Goal: Information Seeking & Learning: Learn about a topic

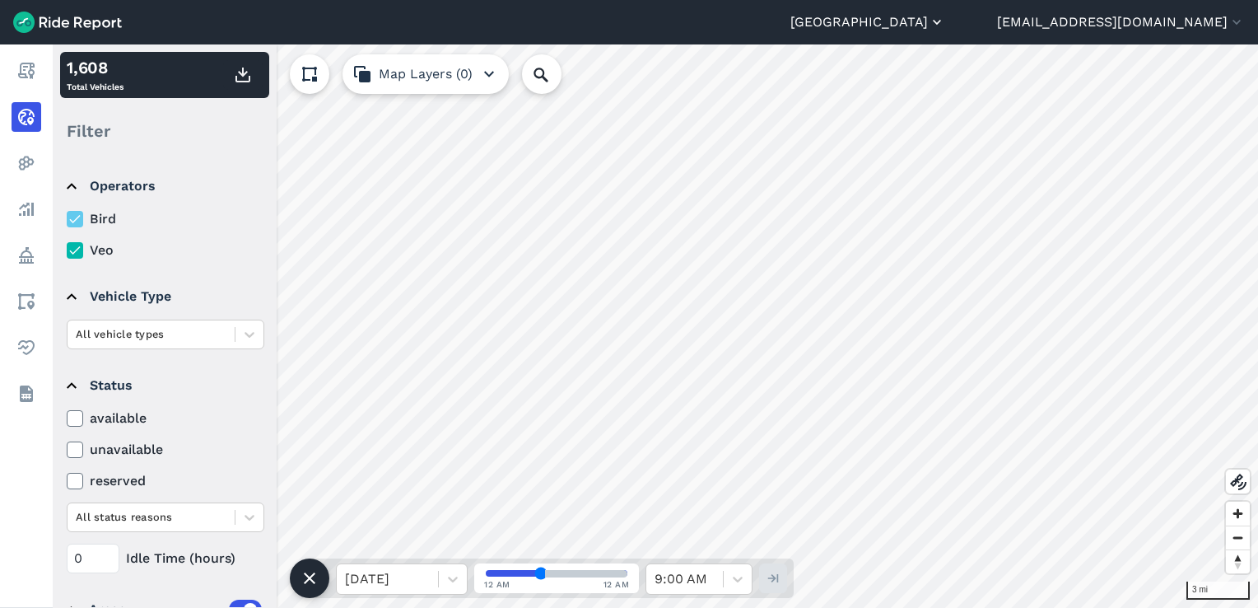
click at [900, 21] on button "[GEOGRAPHIC_DATA]" at bounding box center [867, 22] width 155 height 20
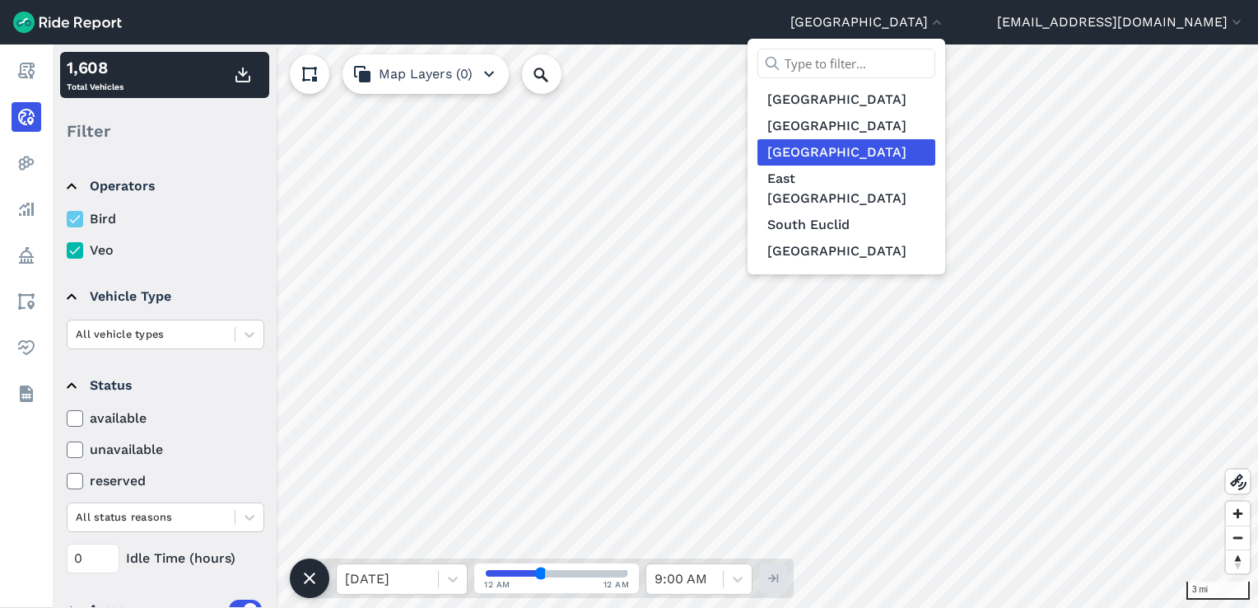
click at [864, 156] on link "[GEOGRAPHIC_DATA]" at bounding box center [847, 152] width 178 height 26
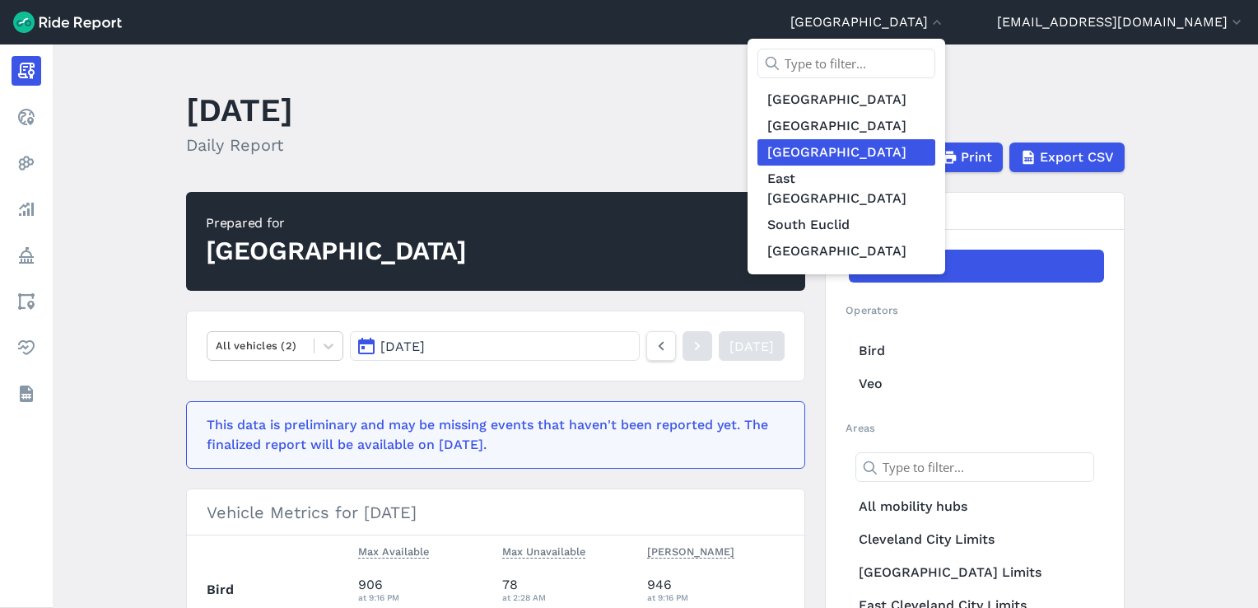
click at [586, 83] on div at bounding box center [629, 304] width 1258 height 608
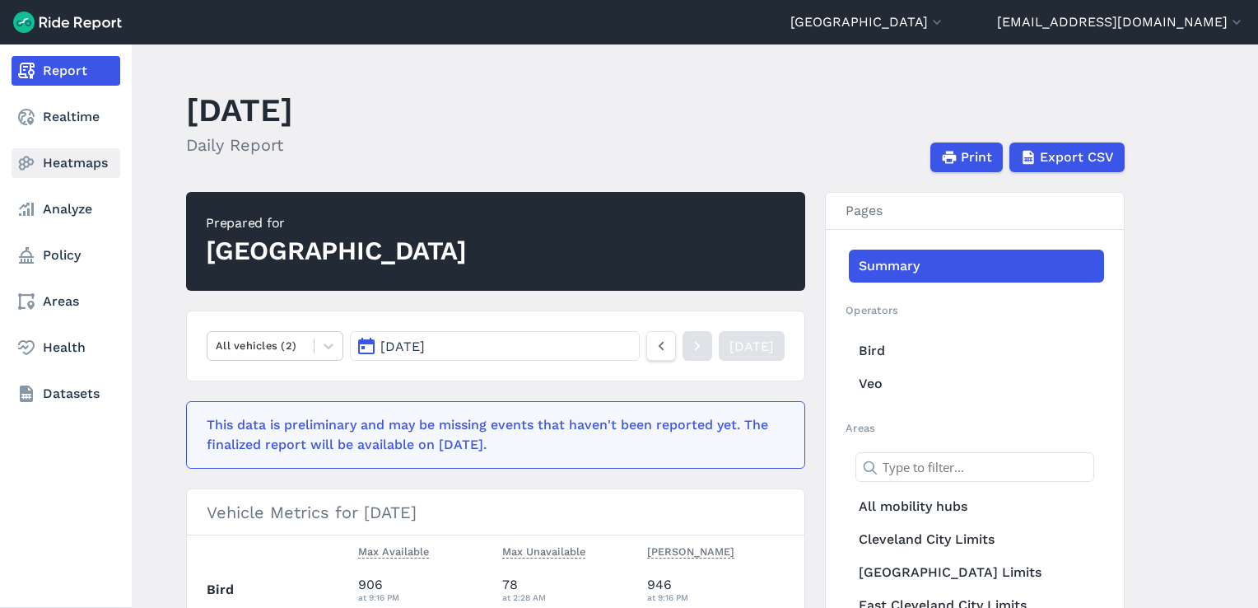
click at [54, 163] on link "Heatmaps" at bounding box center [66, 163] width 109 height 30
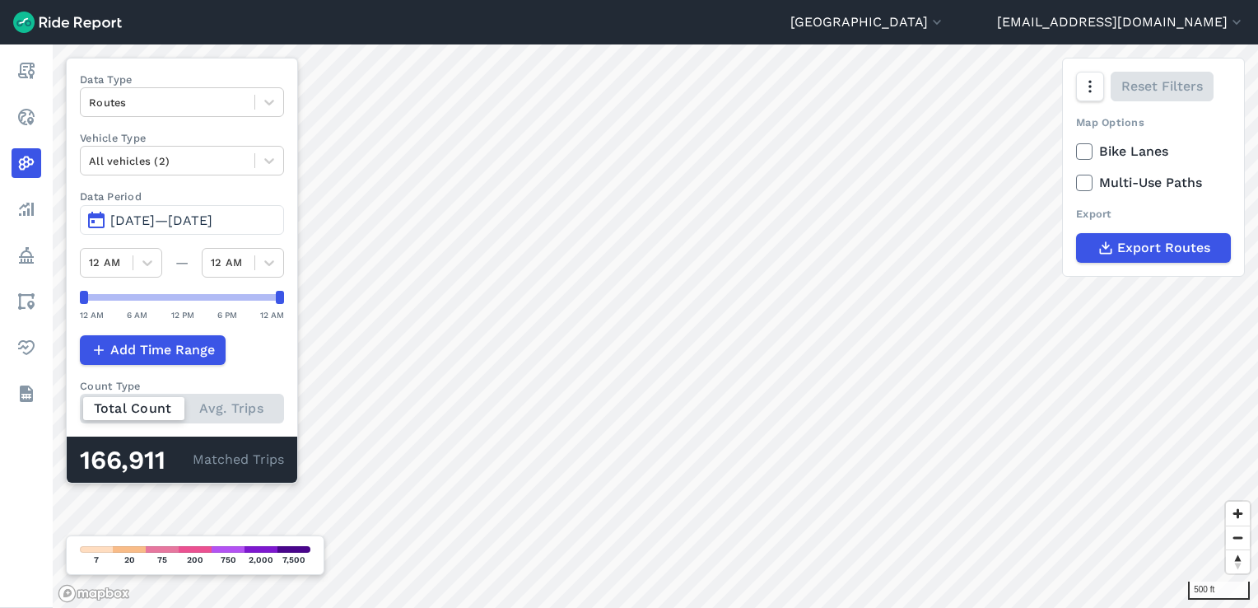
click at [900, 181] on label "Multi-Use Paths" at bounding box center [1153, 183] width 155 height 20
click at [900, 181] on input "Multi-Use Paths" at bounding box center [1076, 178] width 0 height 11
click at [900, 186] on icon at bounding box center [1084, 183] width 15 height 16
click at [900, 184] on input "Multi-Use Paths" at bounding box center [1076, 178] width 0 height 11
click at [900, 186] on icon at bounding box center [1084, 183] width 15 height 16
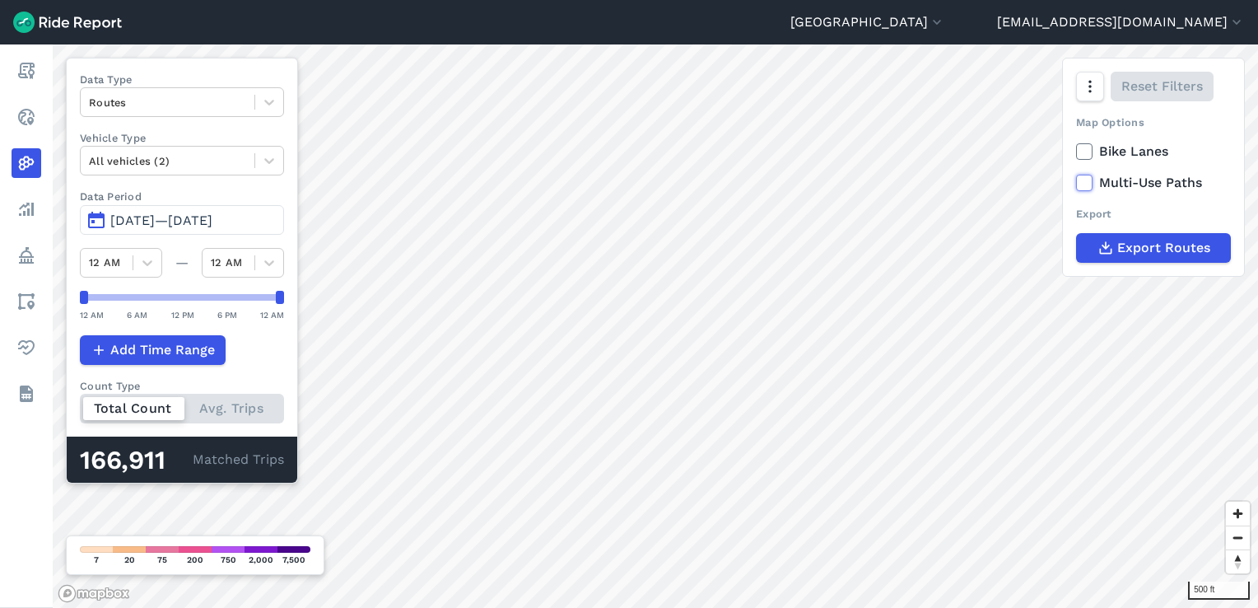
click at [900, 184] on input "Multi-Use Paths" at bounding box center [1076, 178] width 0 height 11
click at [900, 186] on icon at bounding box center [1084, 183] width 15 height 16
click at [900, 184] on input "Multi-Use Paths" at bounding box center [1076, 178] width 0 height 11
click at [900, 150] on icon at bounding box center [1084, 151] width 15 height 16
click at [900, 150] on input "Bike Lanes" at bounding box center [1076, 147] width 0 height 11
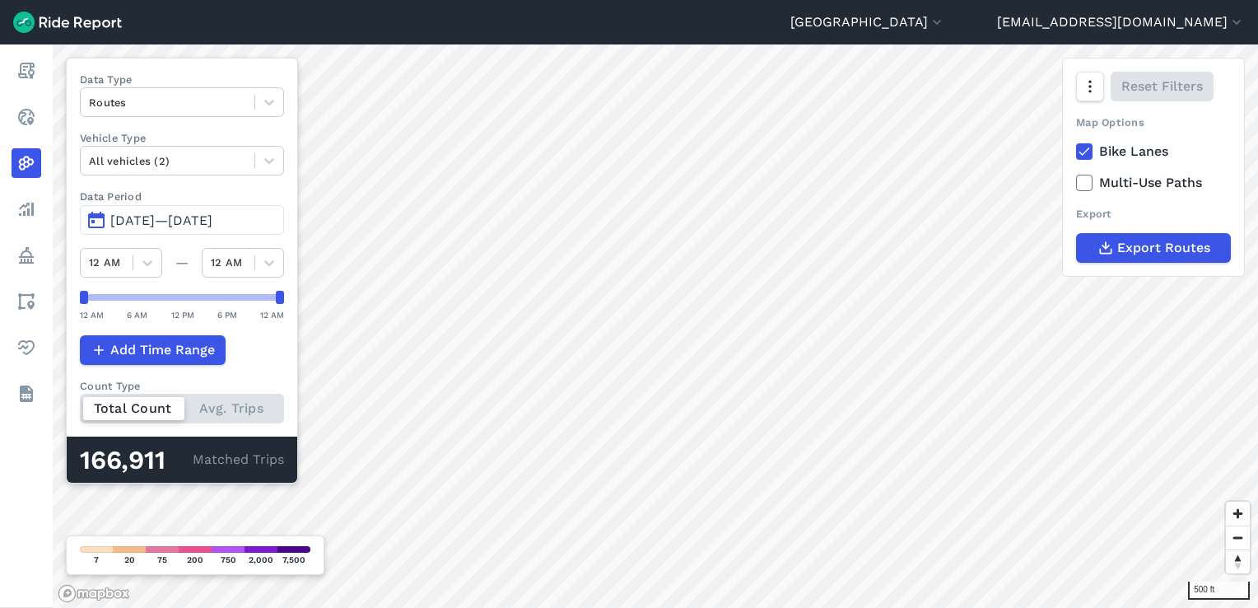
click at [900, 150] on icon at bounding box center [1084, 151] width 15 height 16
click at [900, 150] on input "Bike Lanes" at bounding box center [1076, 147] width 0 height 11
click at [900, 157] on icon at bounding box center [1084, 151] width 15 height 16
click at [900, 152] on input "Bike Lanes" at bounding box center [1076, 147] width 0 height 11
click at [900, 158] on icon at bounding box center [1084, 151] width 15 height 16
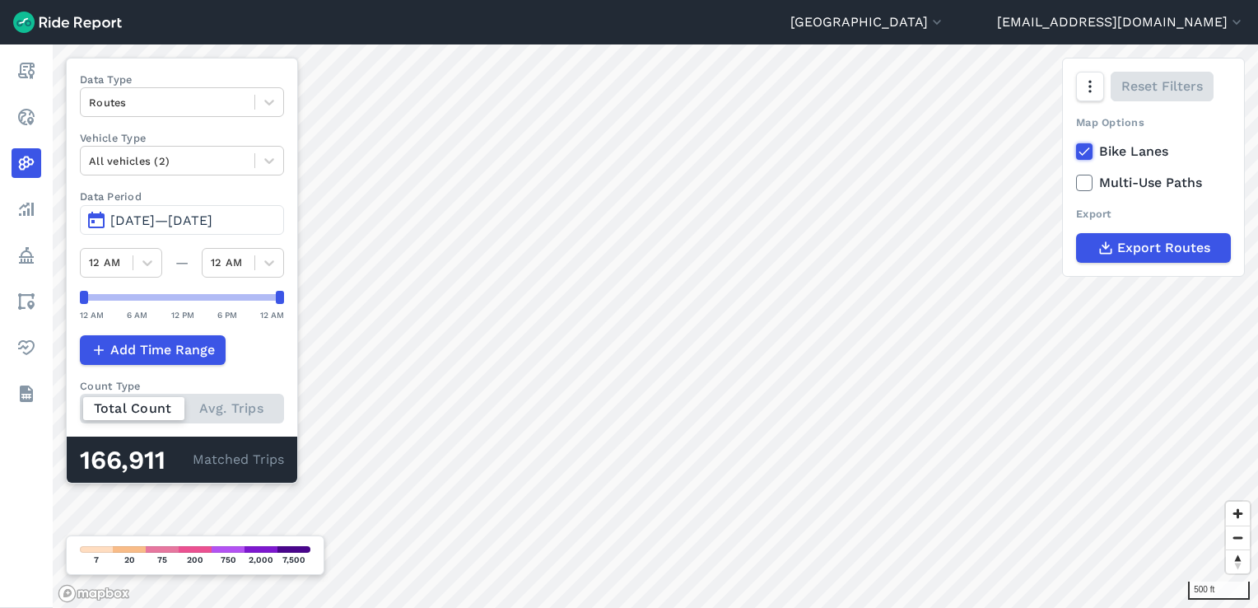
click at [900, 152] on input "Bike Lanes" at bounding box center [1076, 147] width 0 height 11
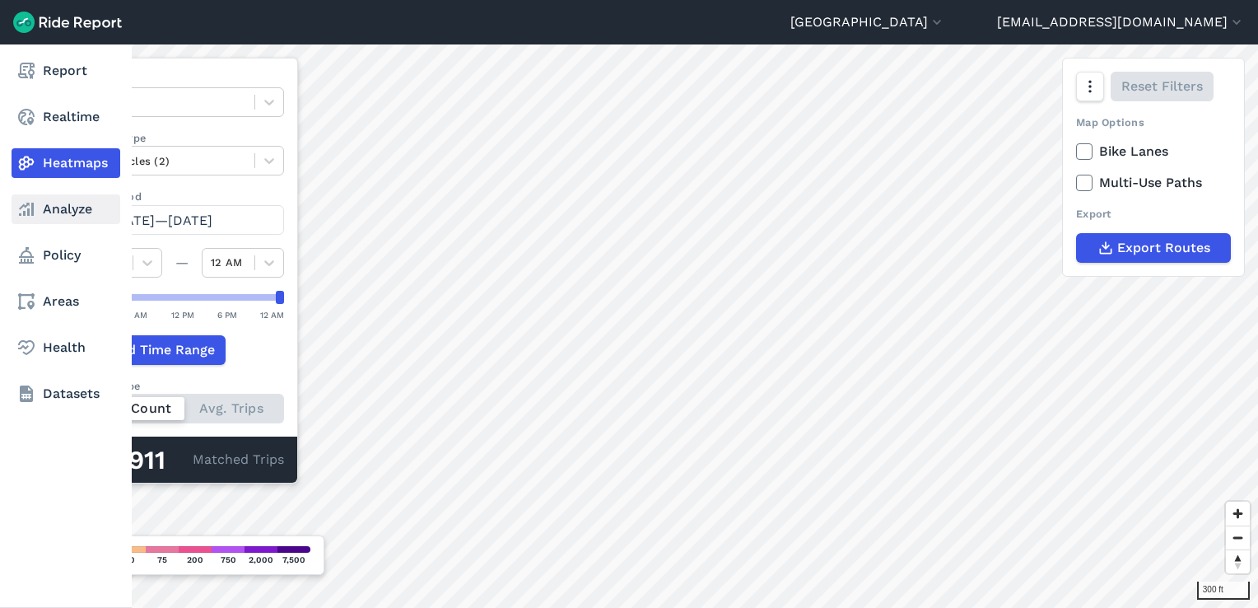
click at [57, 205] on link "Analyze" at bounding box center [66, 209] width 109 height 30
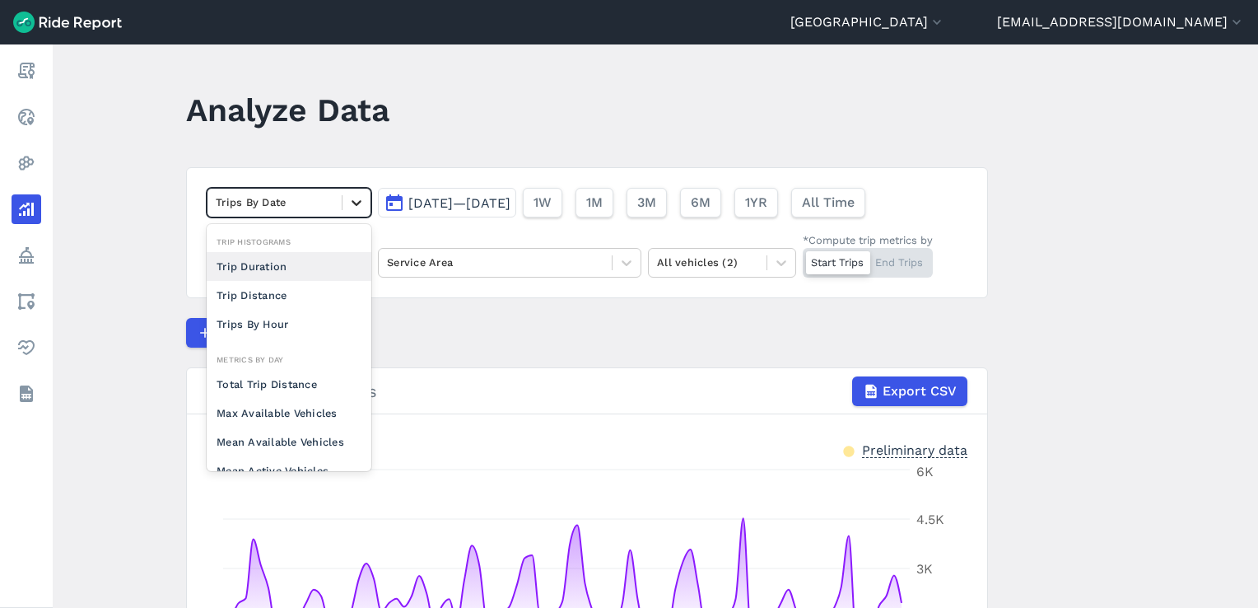
click at [352, 202] on icon at bounding box center [356, 202] width 16 height 16
click at [559, 312] on article "option Total Trip Distance focused, 0 of 2. 10 results available. Use Up and Do…" at bounding box center [587, 480] width 802 height 627
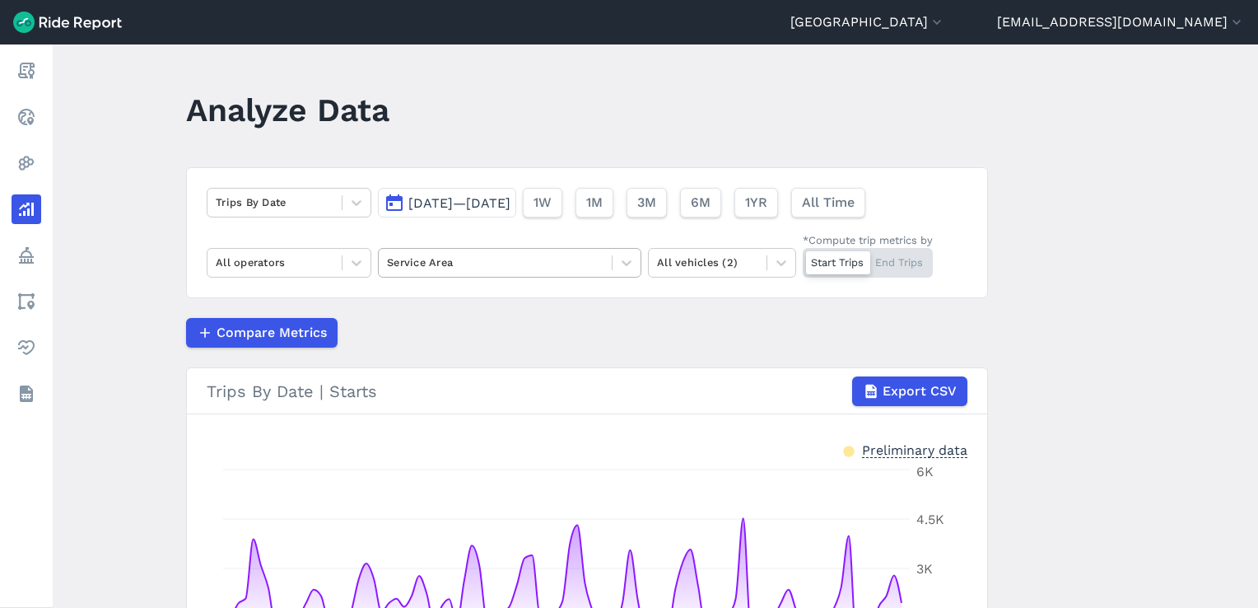
click at [544, 262] on div at bounding box center [495, 262] width 217 height 19
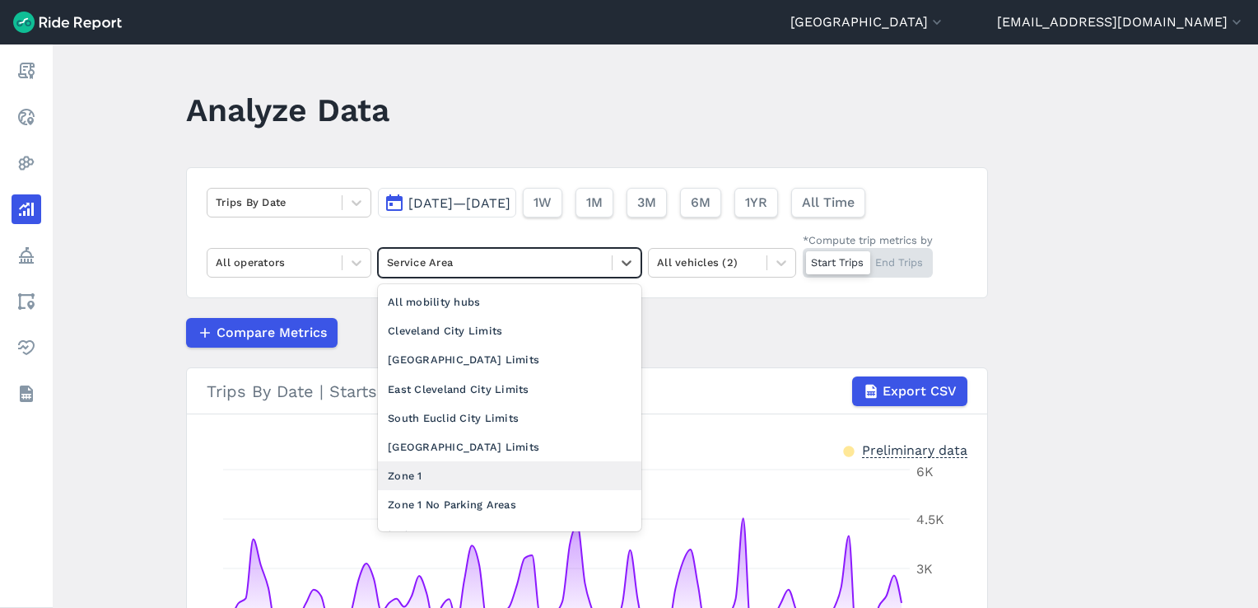
scroll to position [49, 0]
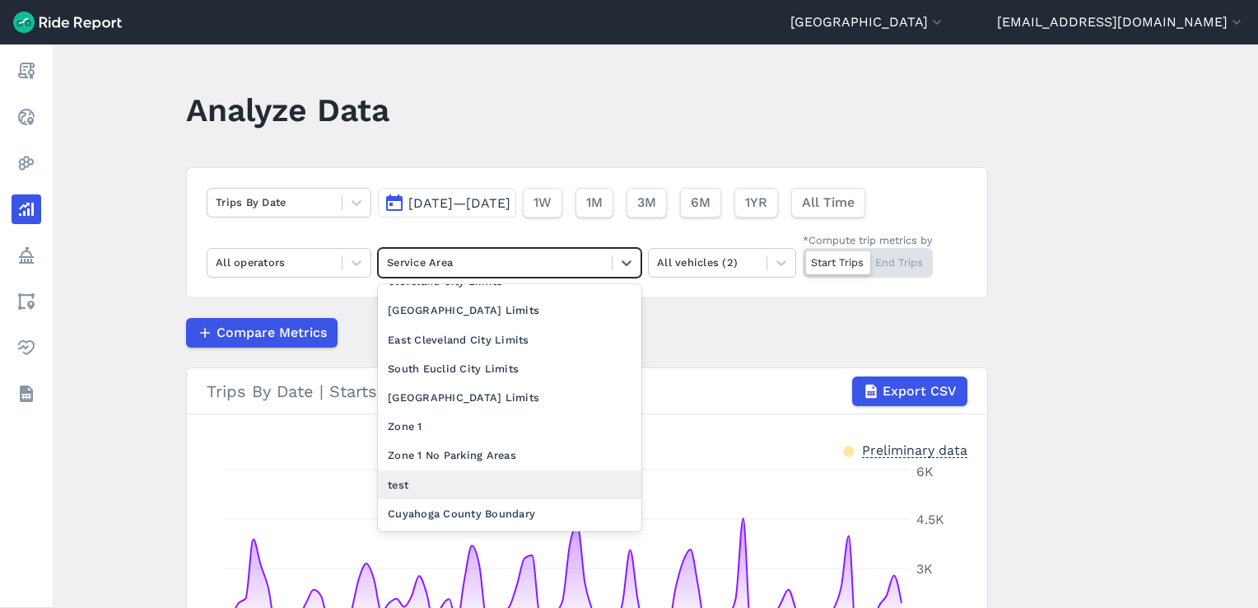
click at [446, 482] on div "test" at bounding box center [509, 484] width 263 height 29
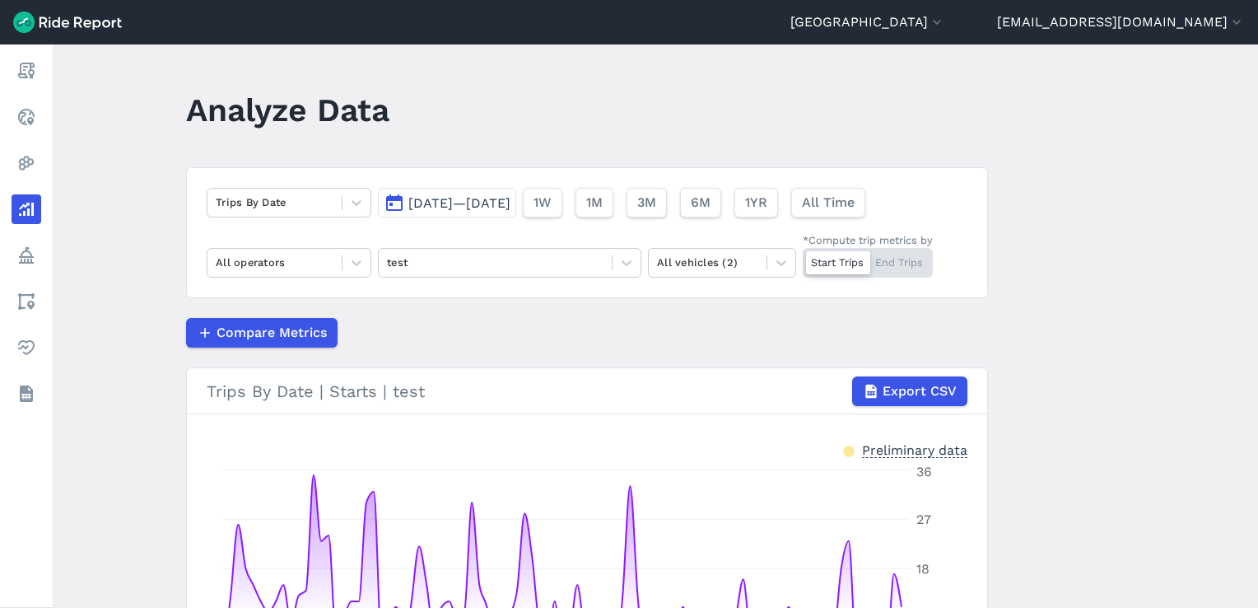
click at [900, 257] on div "Start Trips End Trips" at bounding box center [868, 263] width 130 height 30
click at [803, 257] on input "*Compute trip metrics by Start Trips End Trips" at bounding box center [803, 253] width 0 height 11
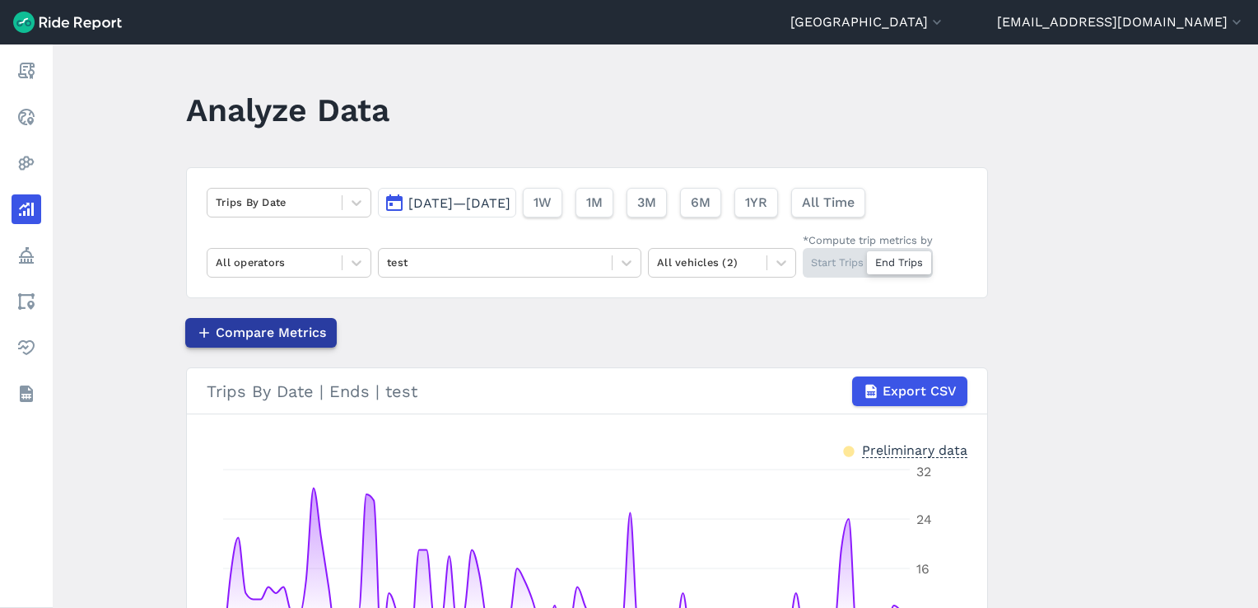
click at [281, 335] on span "Compare Metrics" at bounding box center [271, 333] width 110 height 20
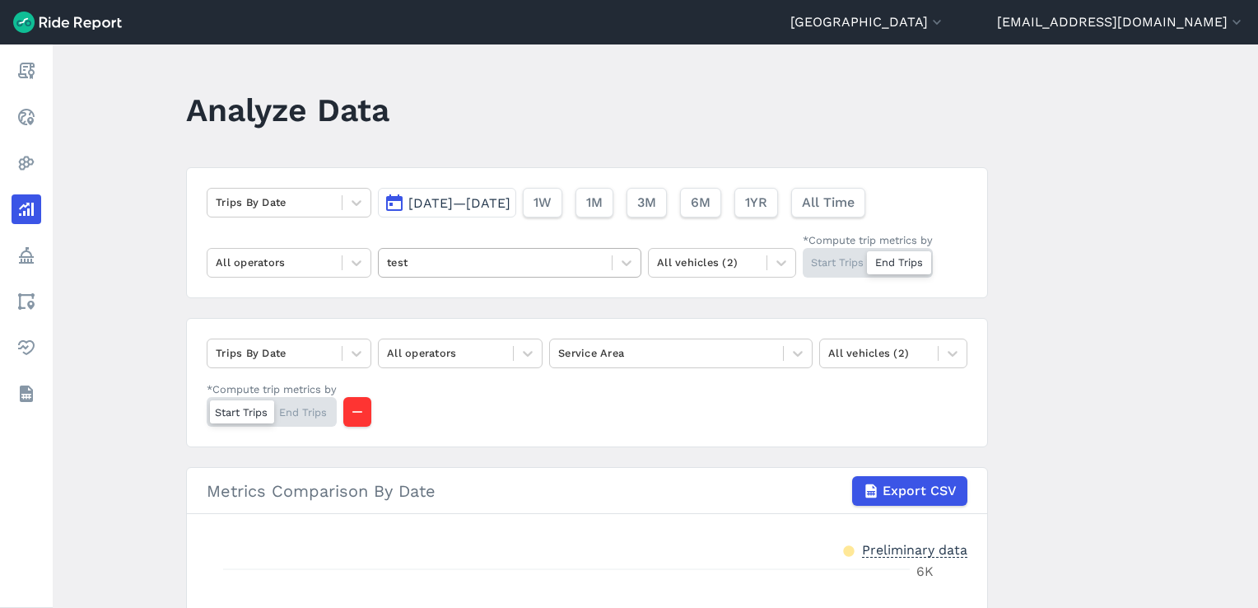
click at [522, 261] on div at bounding box center [495, 262] width 217 height 19
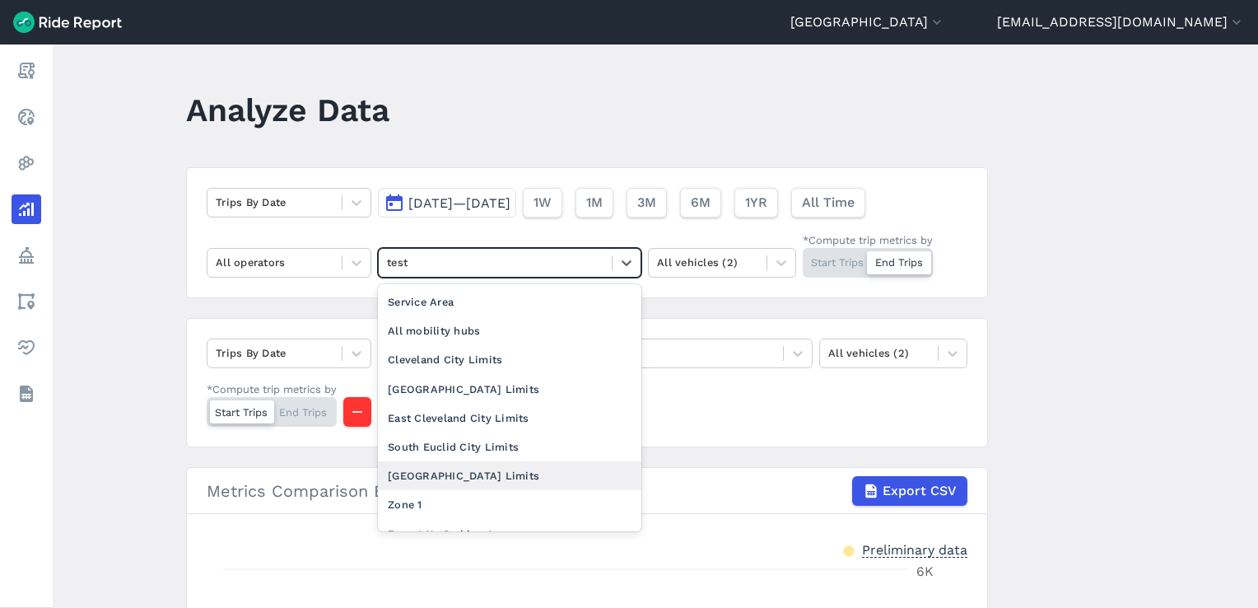
scroll to position [49, 0]
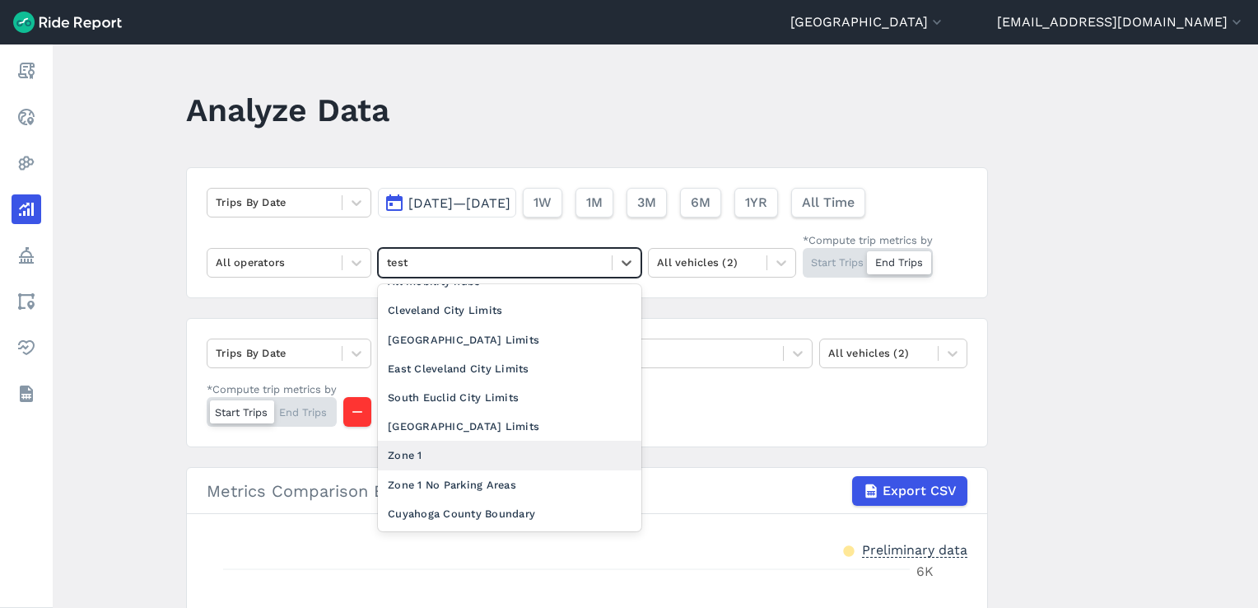
click at [469, 455] on div "Zone 1" at bounding box center [509, 455] width 263 height 29
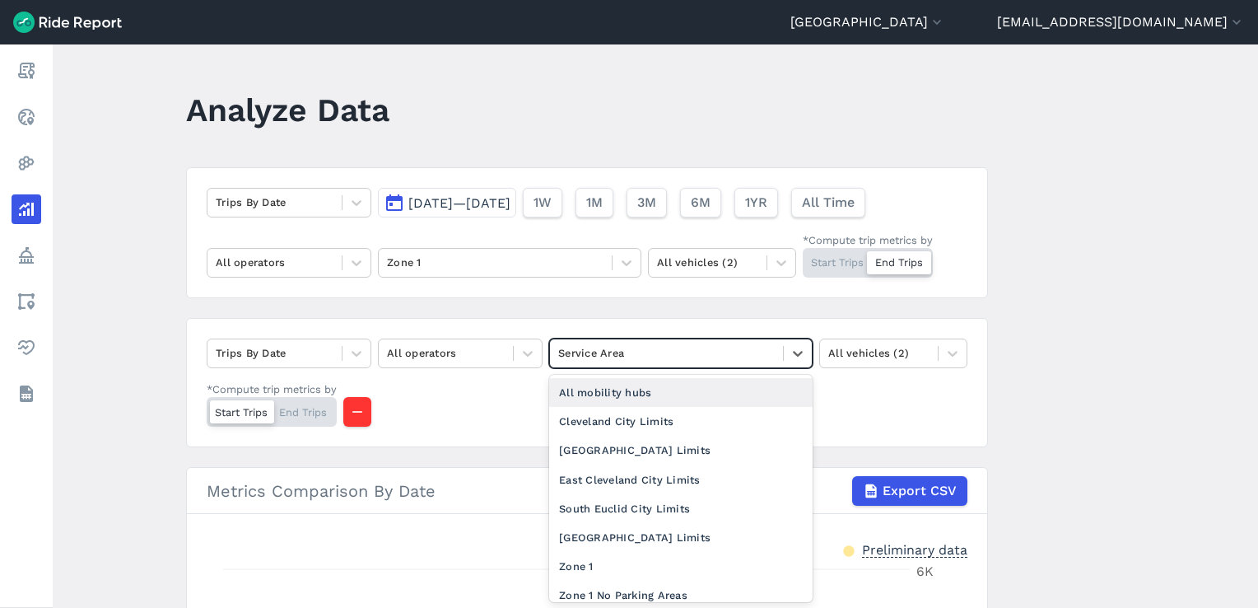
click at [662, 345] on div at bounding box center [666, 352] width 217 height 19
click at [636, 588] on div "Zone 1 No Parking Areas" at bounding box center [680, 595] width 263 height 29
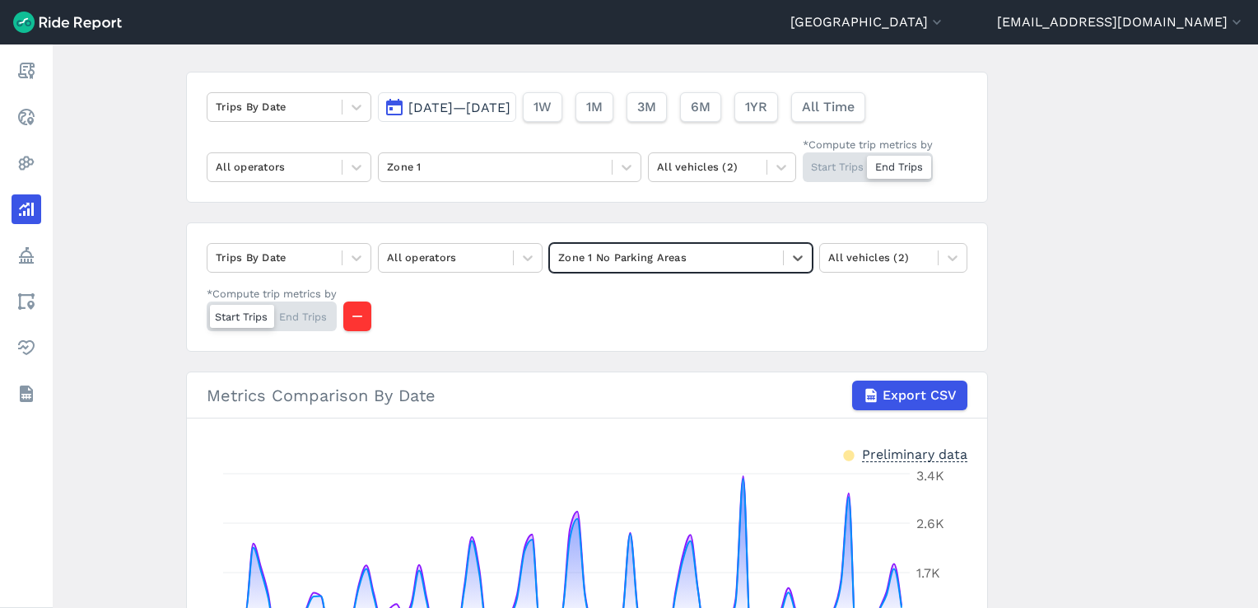
scroll to position [165, 0]
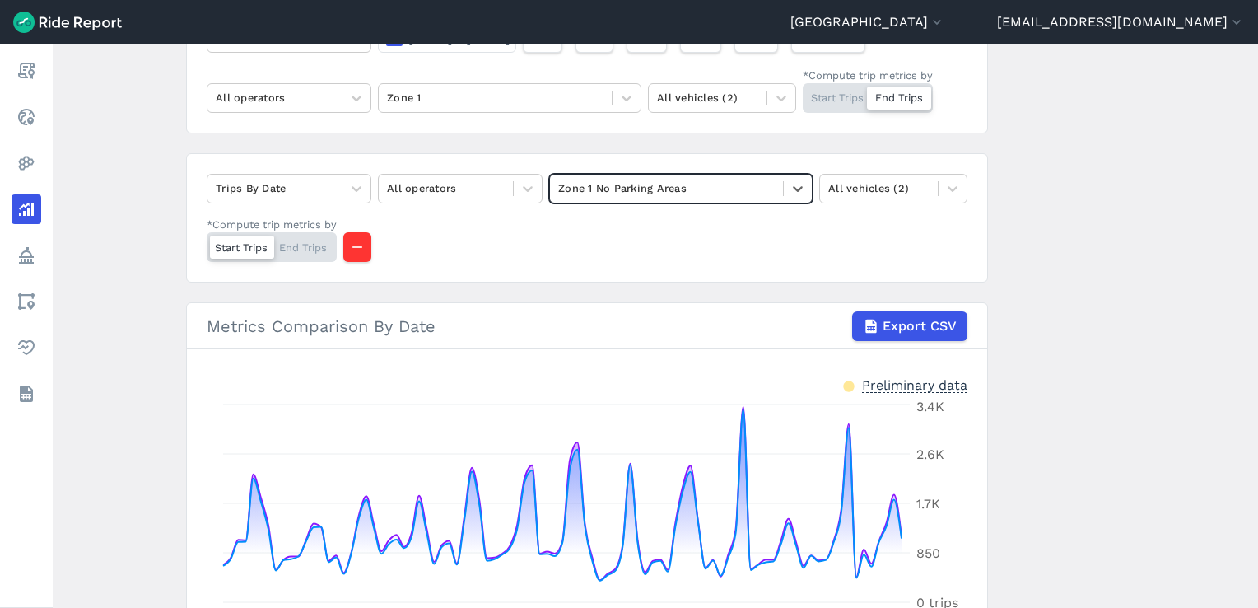
click at [667, 346] on h3 "Metrics Comparison By Date Export CSV" at bounding box center [587, 326] width 800 height 46
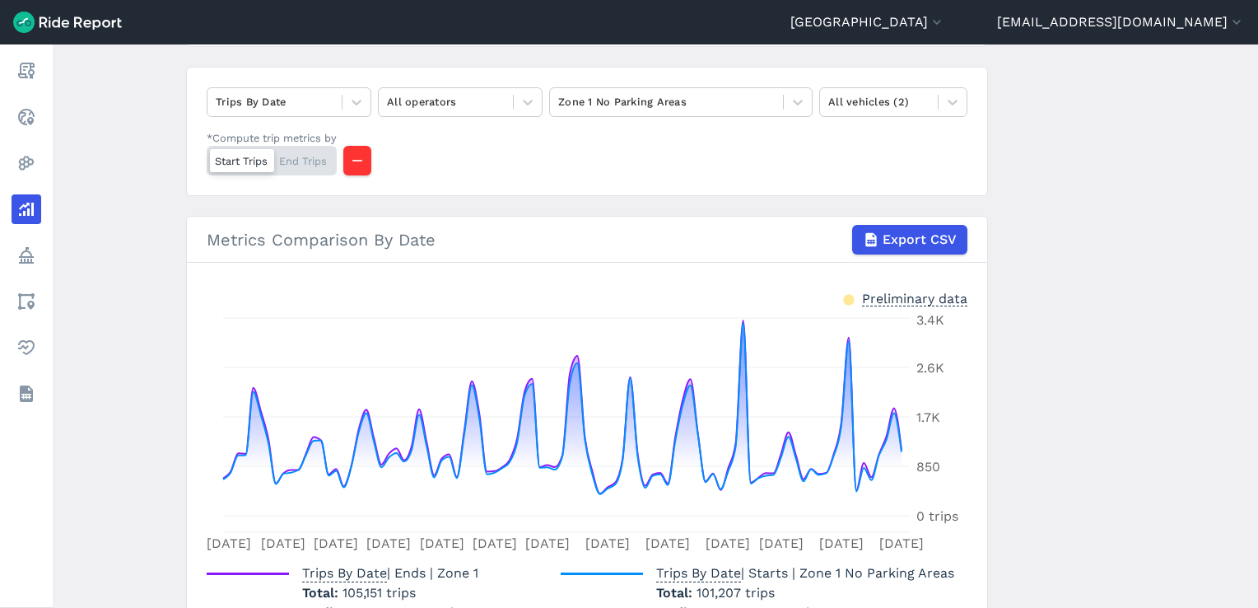
scroll to position [329, 0]
